Goal: Information Seeking & Learning: Learn about a topic

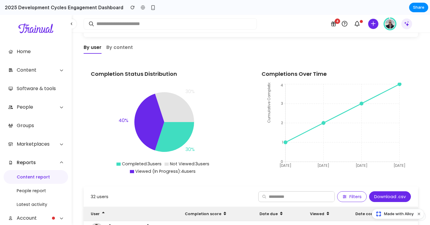
scroll to position [83, 0]
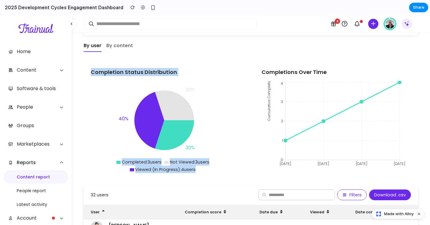
drag, startPoint x: 91, startPoint y: 71, endPoint x: 178, endPoint y: 77, distance: 88.0
click at [178, 77] on div "Completion Status Distribution Completed : 3 users Not Viewed : 3 users Viewed …" at bounding box center [166, 119] width 164 height 117
click at [195, 60] on div "Reports 2025 Development Cycles 🚀 2025 Development Cycles Process Owned by: [PE…" at bounding box center [251, 184] width 334 height 447
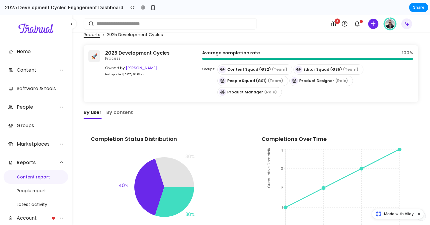
scroll to position [0, 0]
